Goal: Information Seeking & Learning: Get advice/opinions

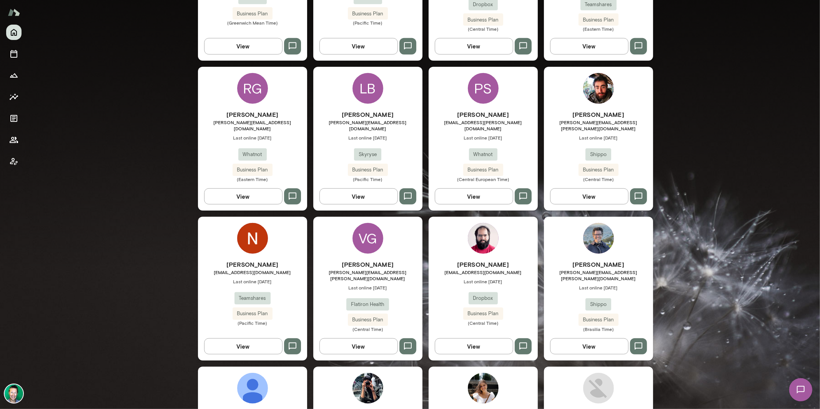
scroll to position [473, 0]
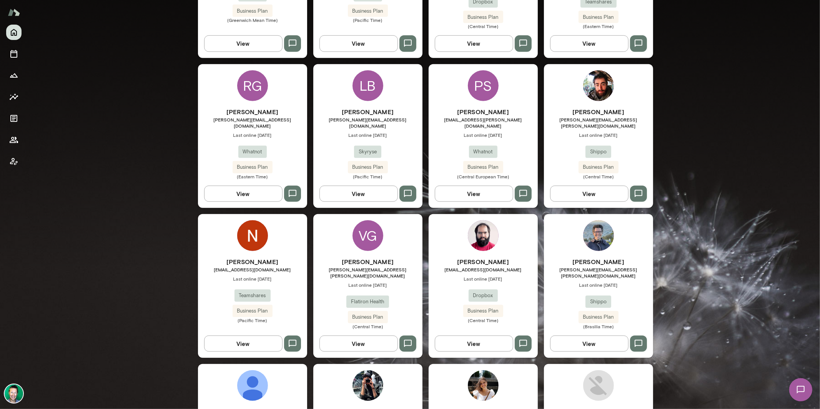
click at [491, 336] on button "View" at bounding box center [474, 344] width 78 height 16
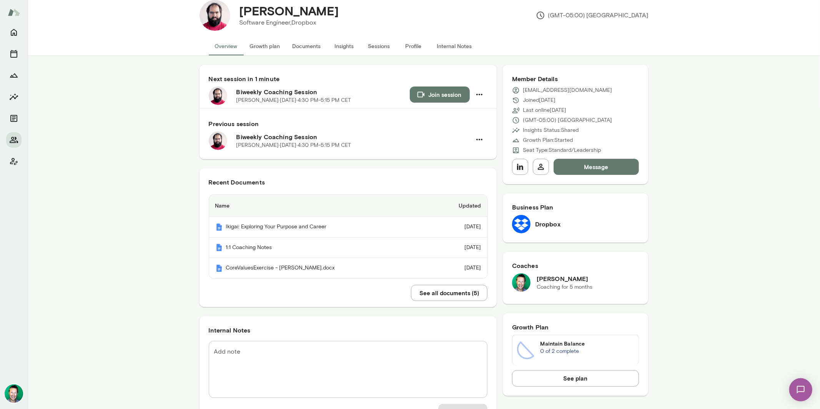
scroll to position [23, 0]
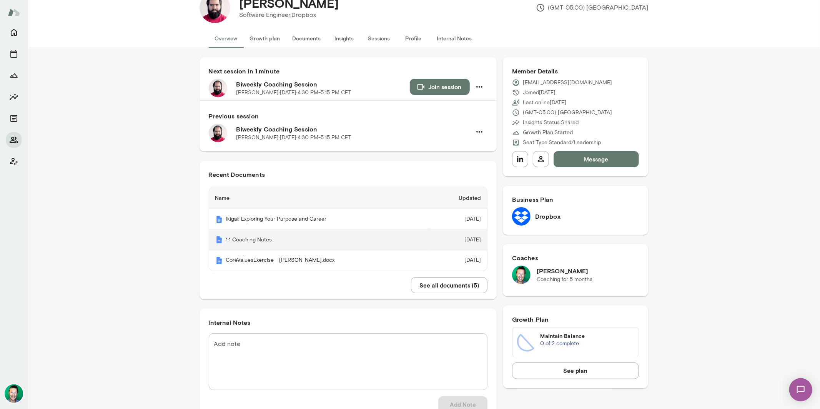
click at [262, 243] on th "1:1 Coaching Notes" at bounding box center [319, 240] width 220 height 21
click at [256, 28] on div "[PERSON_NAME] Software Engineer, Dropbox (GMT-05:00) [GEOGRAPHIC_DATA]" at bounding box center [423, 7] width 461 height 43
click at [256, 37] on button "Growth plan" at bounding box center [265, 38] width 43 height 18
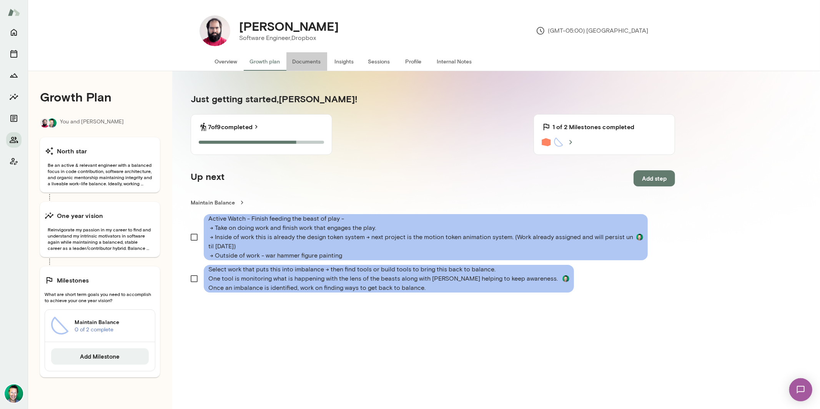
click at [312, 62] on button "Documents" at bounding box center [306, 61] width 41 height 18
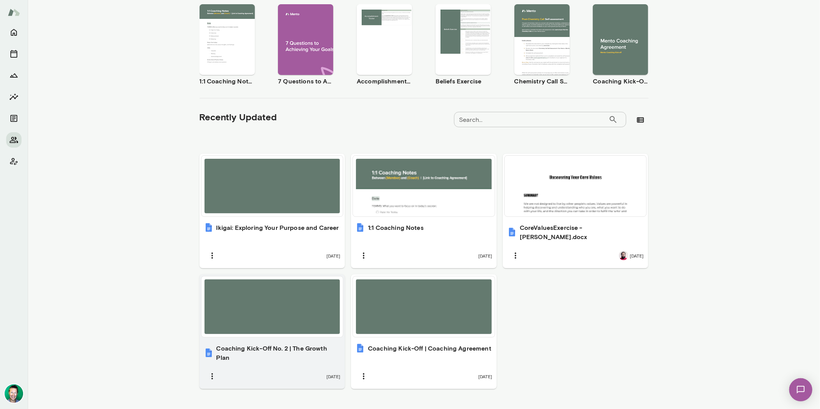
scroll to position [151, 0]
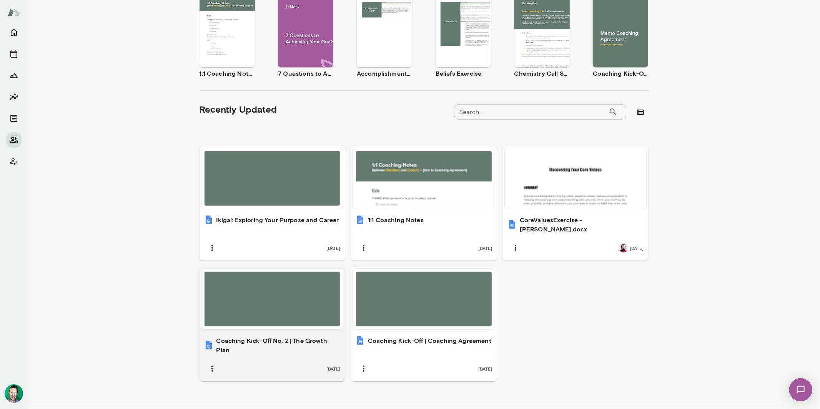
click at [268, 304] on div at bounding box center [273, 299] width 136 height 55
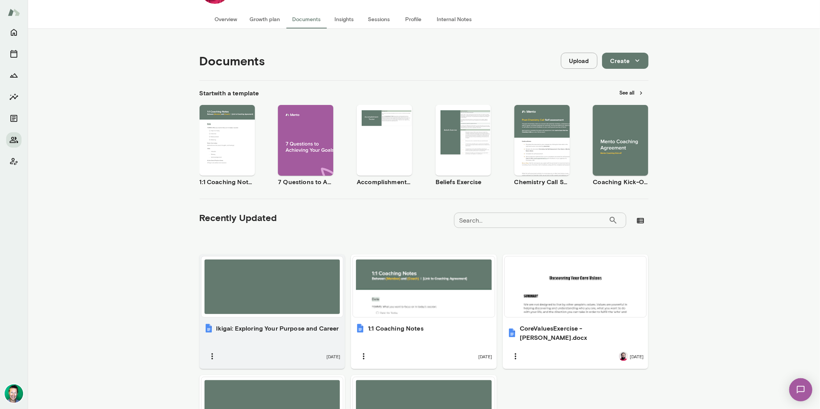
scroll to position [0, 0]
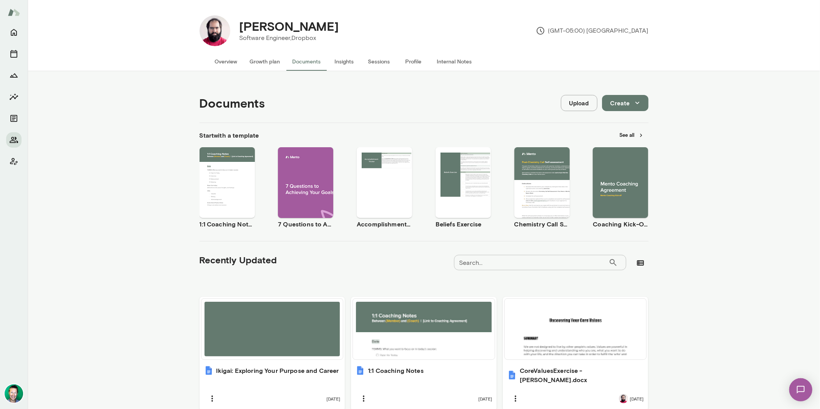
click at [256, 66] on button "Growth plan" at bounding box center [265, 61] width 43 height 18
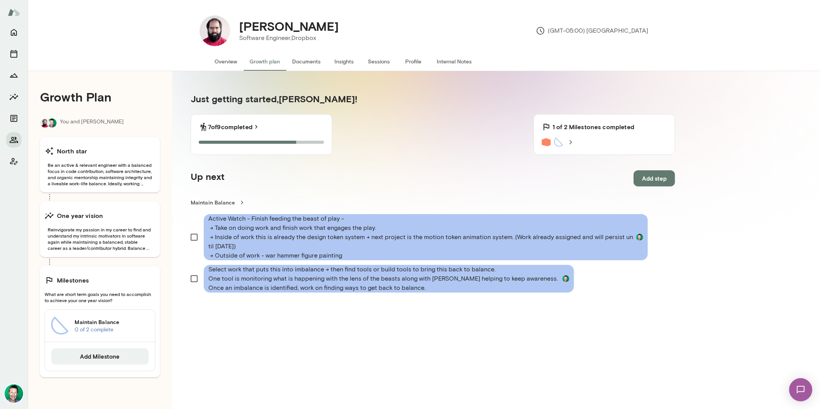
drag, startPoint x: 13, startPoint y: 97, endPoint x: 253, endPoint y: 59, distance: 242.9
click at [253, 58] on div "[PERSON_NAME] Software Engineer, Dropbox (GMT-05:00) [GEOGRAPHIC_DATA] Overview…" at bounding box center [410, 204] width 820 height 409
click at [341, 65] on button "Insights" at bounding box center [344, 61] width 35 height 18
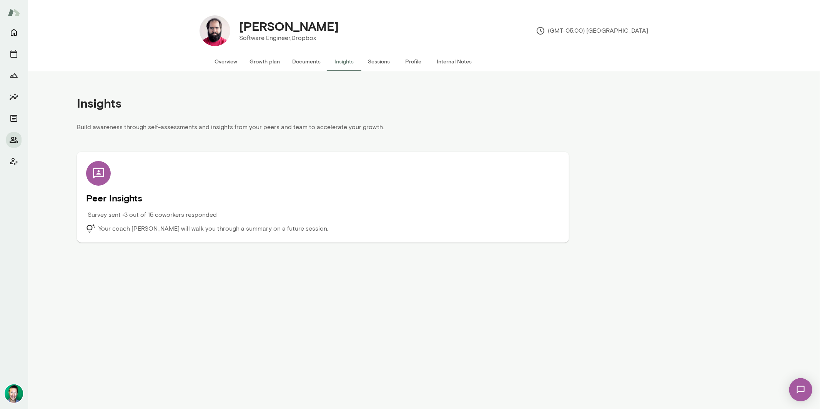
click at [153, 196] on h5 "Peer Insights" at bounding box center [323, 198] width 474 height 12
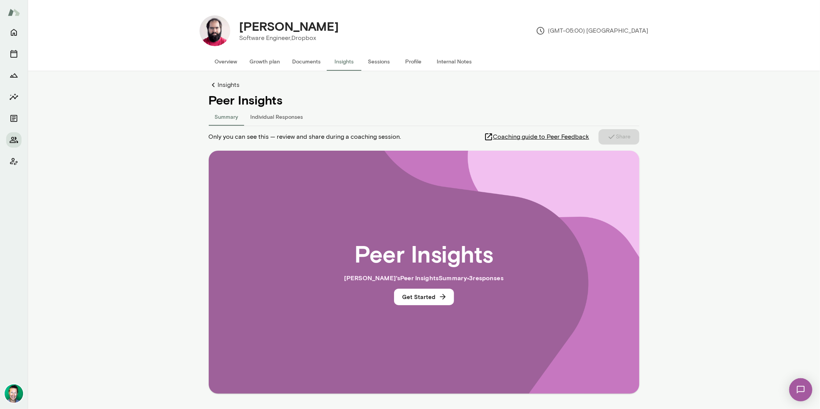
click at [291, 118] on button "Individual Responses" at bounding box center [276, 116] width 65 height 18
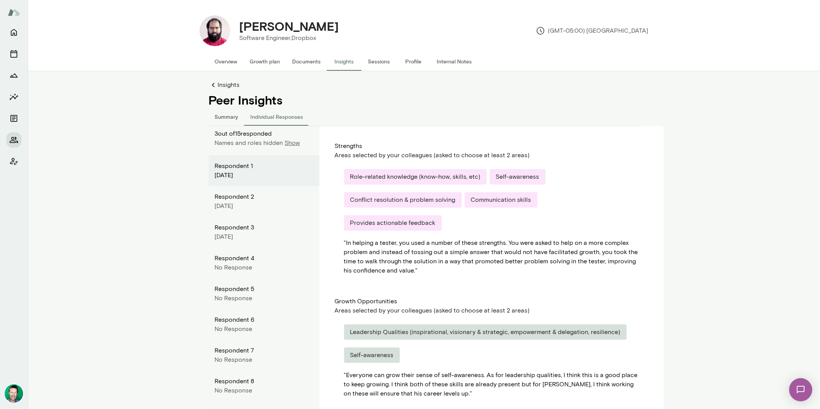
click at [233, 200] on div "Respondent 2" at bounding box center [264, 196] width 98 height 9
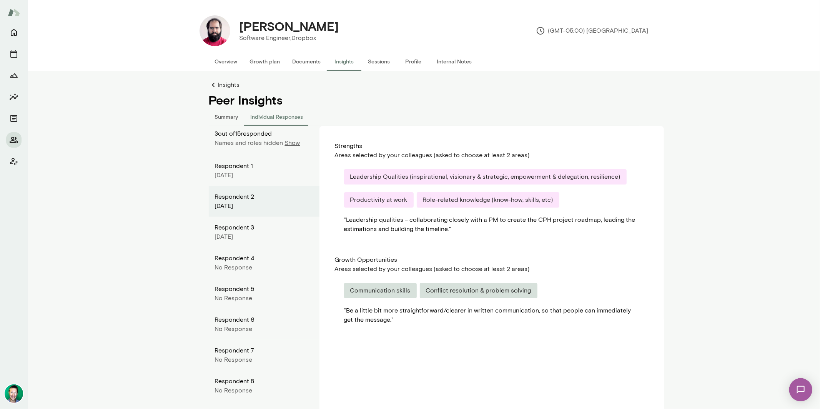
click at [237, 175] on div "[DATE]" at bounding box center [264, 175] width 98 height 9
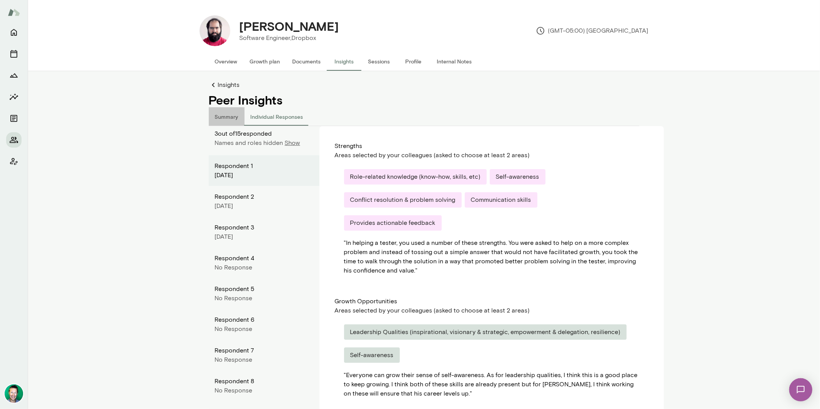
click at [233, 118] on button "Summary" at bounding box center [227, 116] width 36 height 18
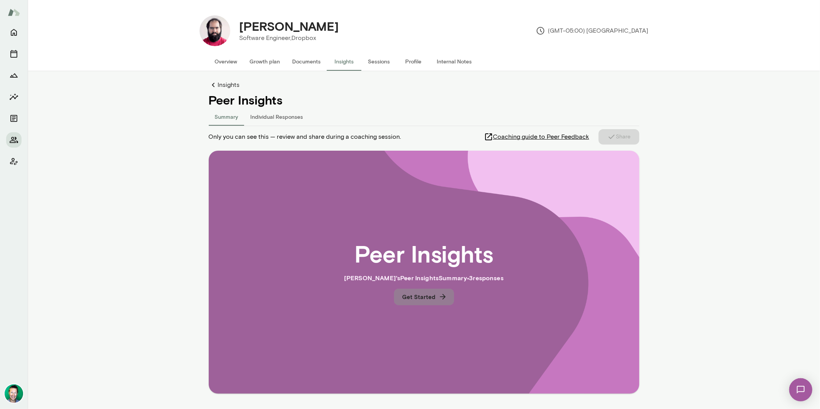
click at [424, 295] on button "Get Started" at bounding box center [424, 297] width 60 height 16
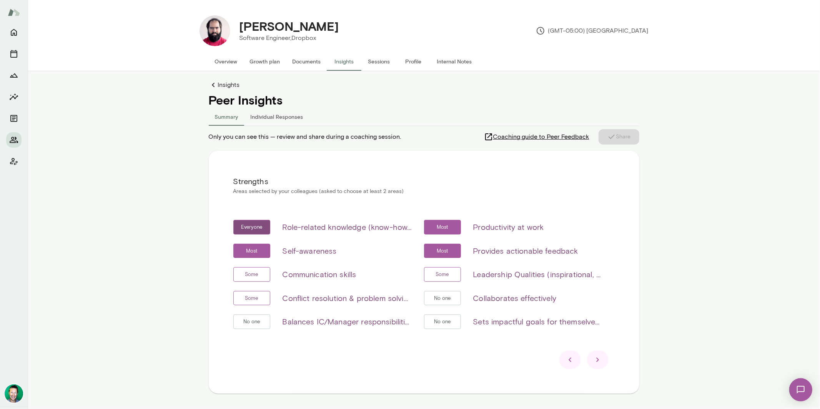
click at [596, 361] on icon at bounding box center [597, 359] width 9 height 9
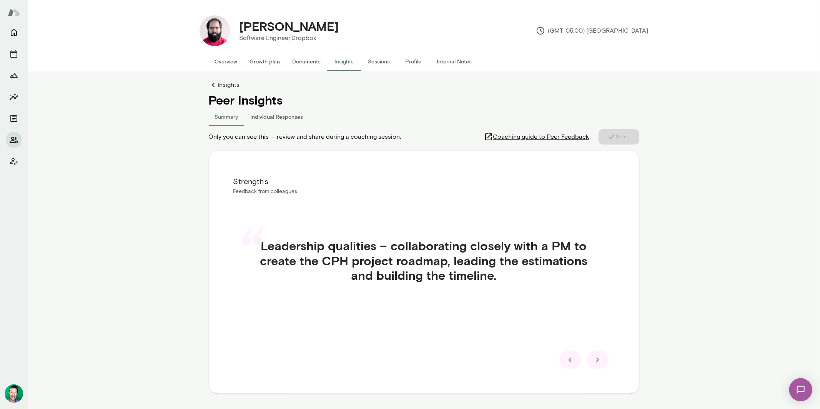
click at [596, 361] on icon at bounding box center [597, 359] width 9 height 9
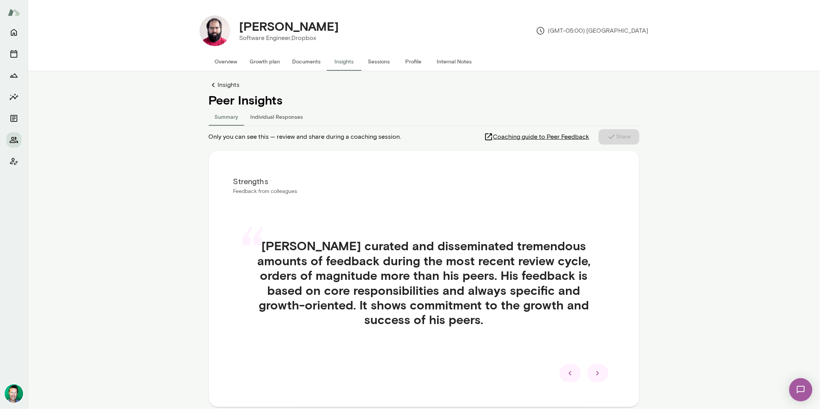
click at [596, 361] on div "“ [PERSON_NAME] curated and disseminated tremendous amounts of feedback during …" at bounding box center [423, 292] width 381 height 144
click at [594, 369] on icon at bounding box center [597, 373] width 9 height 9
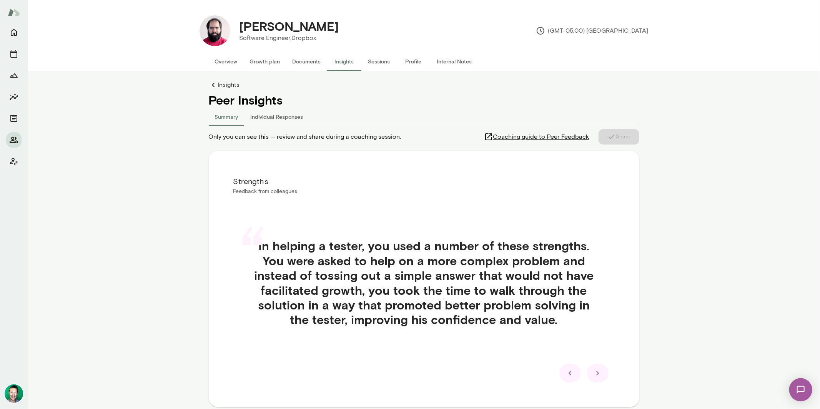
click at [594, 369] on icon at bounding box center [597, 373] width 9 height 9
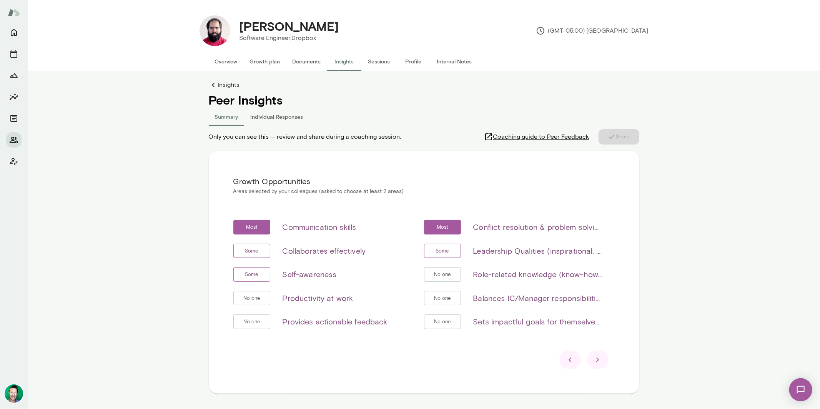
click at [594, 369] on div at bounding box center [598, 360] width 22 height 18
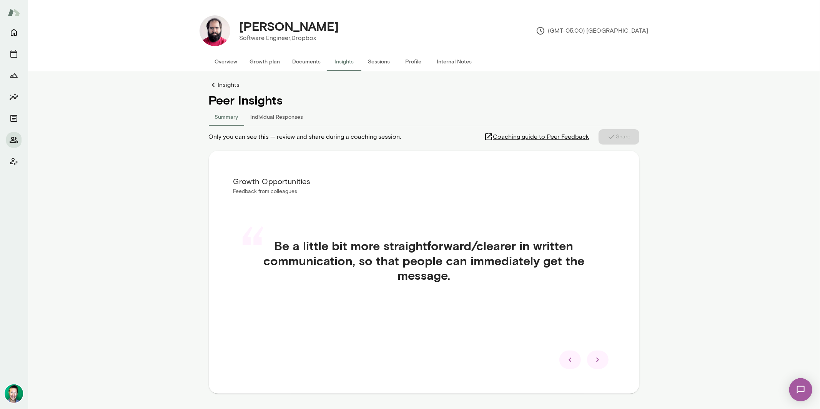
click at [594, 369] on div at bounding box center [598, 360] width 22 height 18
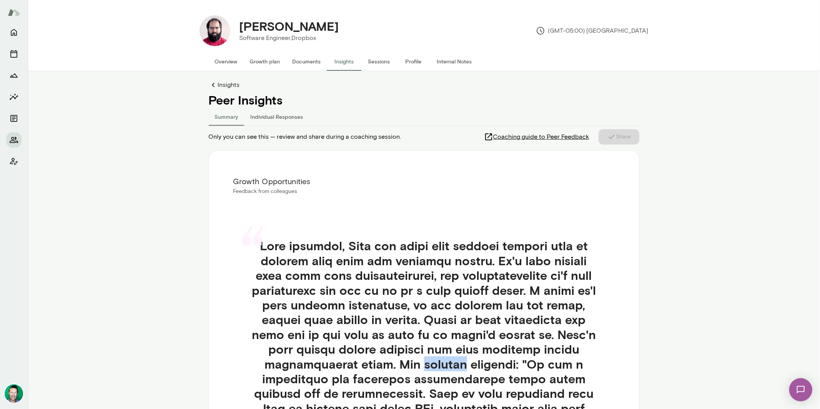
click at [594, 369] on div "“" at bounding box center [423, 402] width 381 height 365
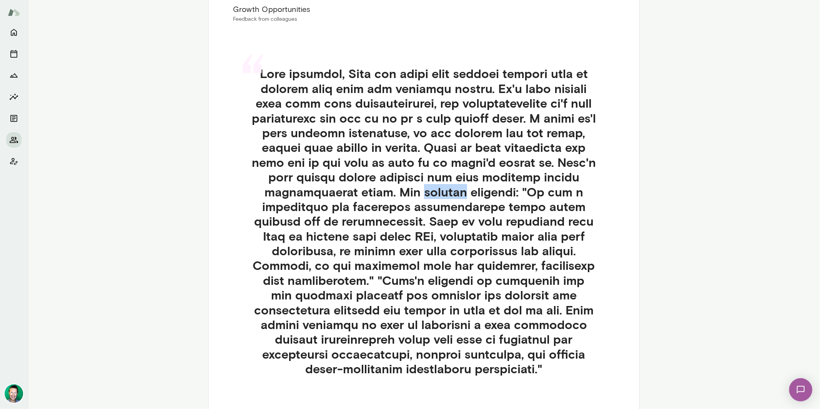
scroll to position [170, 0]
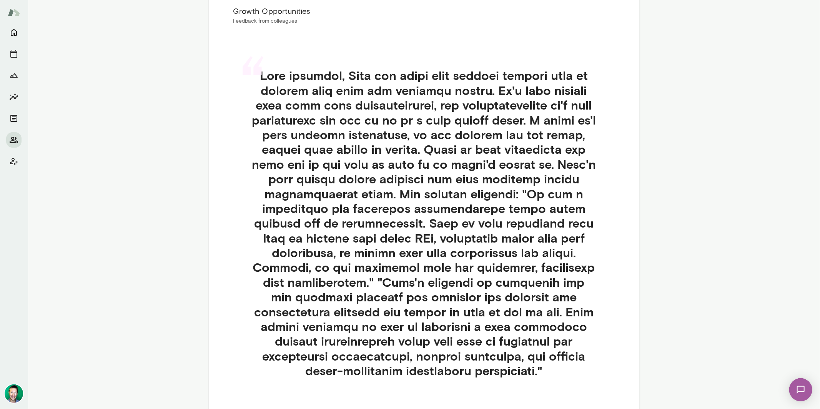
click at [469, 236] on h4 at bounding box center [424, 223] width 344 height 310
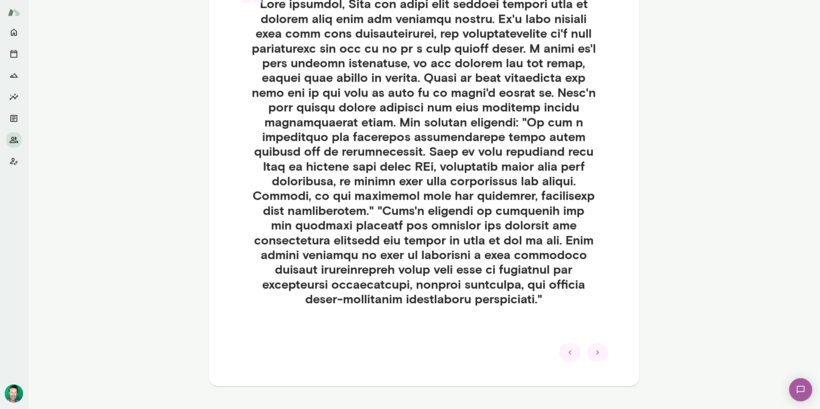
scroll to position [259, 0]
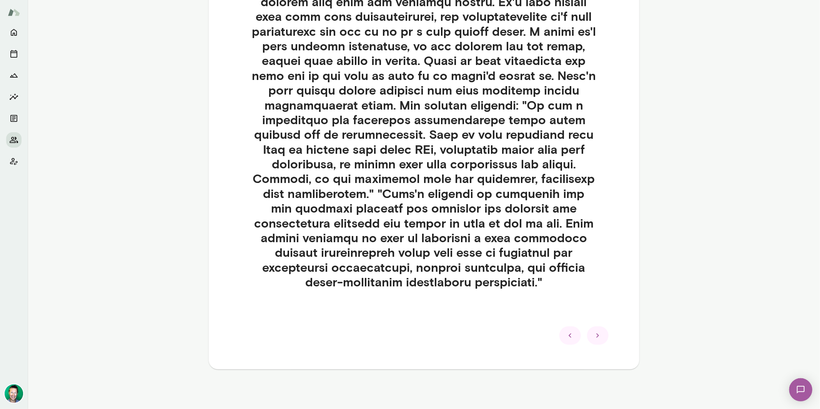
click at [565, 336] on icon at bounding box center [569, 335] width 9 height 9
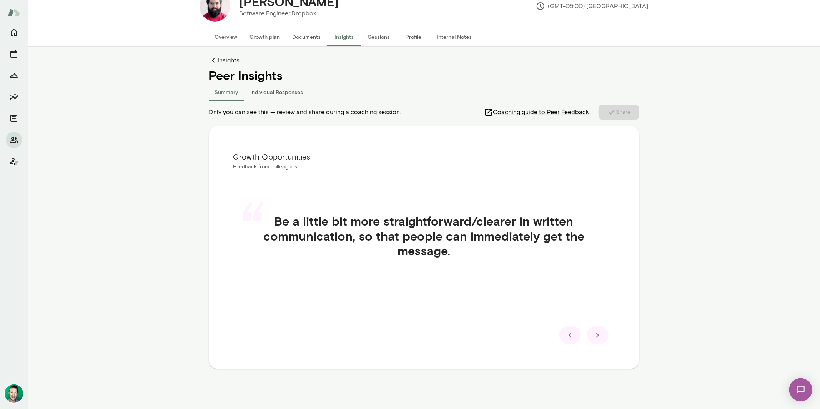
click at [565, 336] on icon at bounding box center [569, 335] width 9 height 9
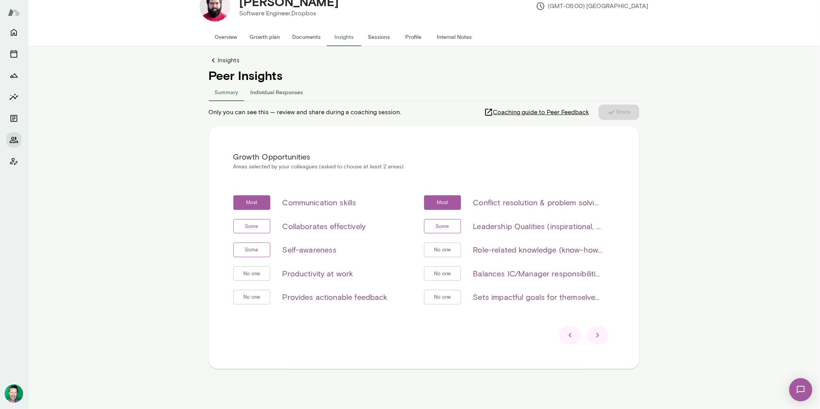
click at [599, 334] on div at bounding box center [598, 335] width 22 height 18
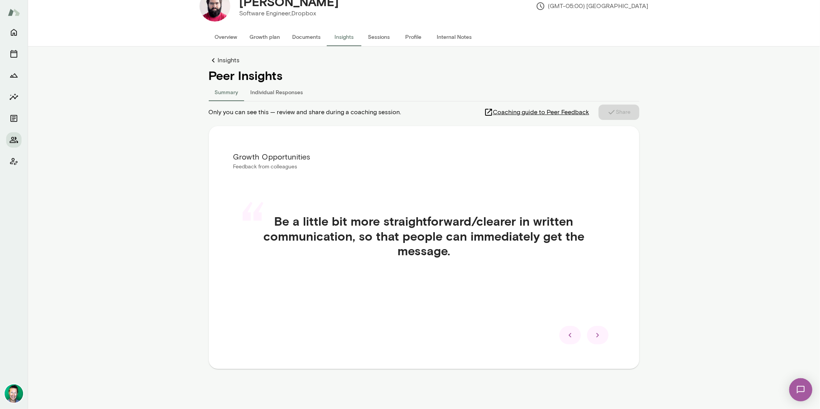
click at [596, 334] on icon at bounding box center [597, 335] width 3 height 4
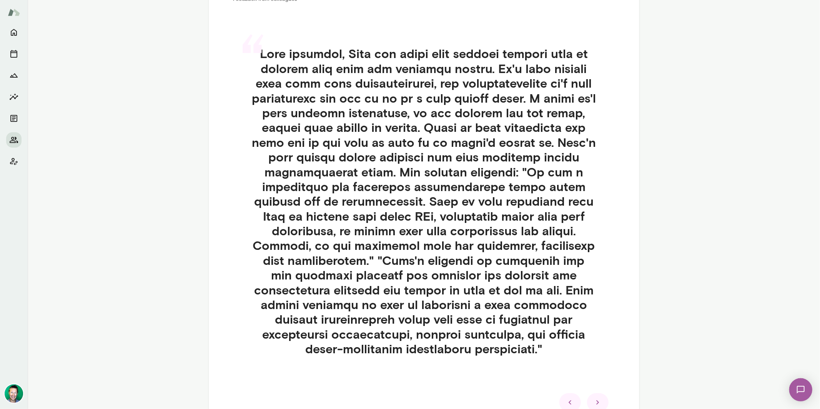
scroll to position [193, 0]
click at [12, 216] on div at bounding box center [14, 217] width 28 height 384
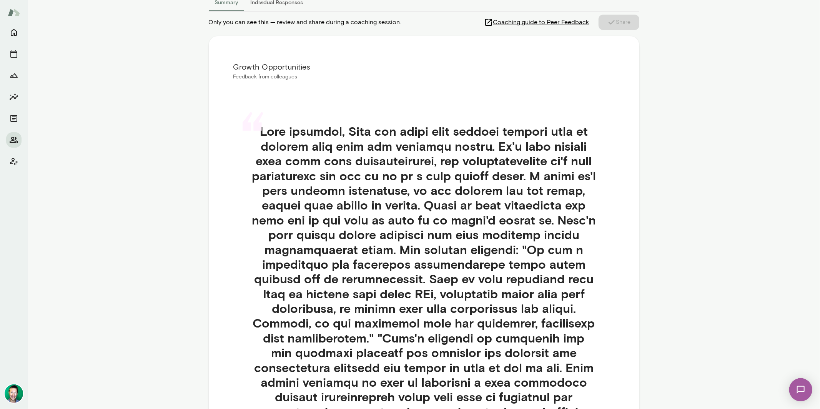
scroll to position [79, 0]
